Goal: Transaction & Acquisition: Purchase product/service

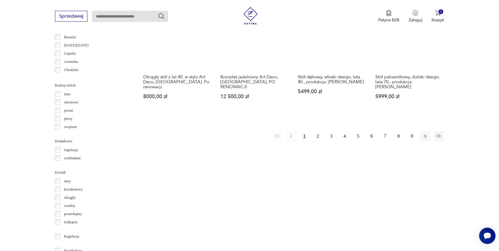
scroll to position [721, 0]
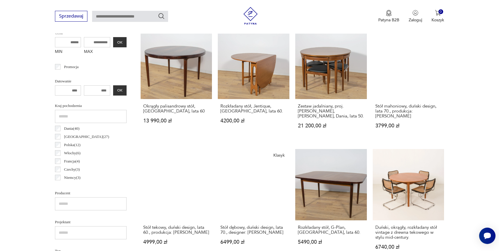
scroll to position [218, 0]
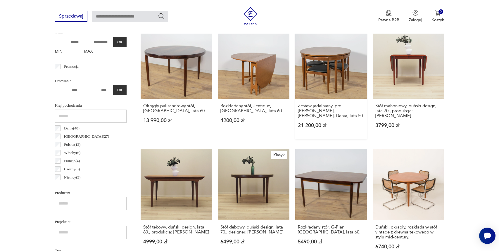
click at [326, 77] on link "Zestaw jadalniany, proj. [PERSON_NAME], [PERSON_NAME], Dania, lata 50. 21 200,0…" at bounding box center [331, 83] width 72 height 112
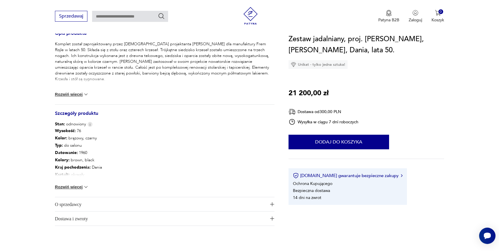
scroll to position [271, 0]
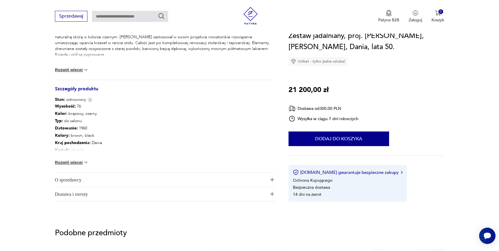
click at [86, 163] on img at bounding box center [86, 163] width 6 height 6
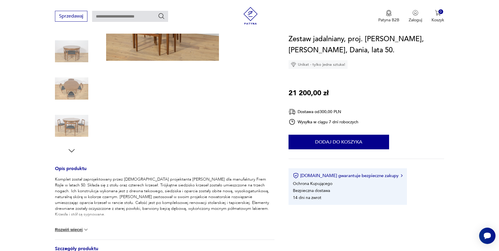
scroll to position [0, 0]
